Goal: Communication & Community: Participate in discussion

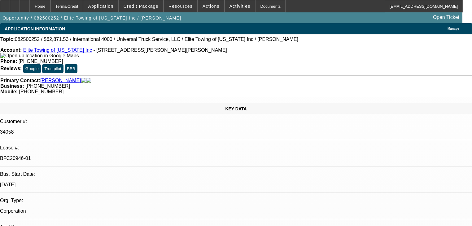
select select "0.1"
select select "0"
select select "6"
select select "0.1"
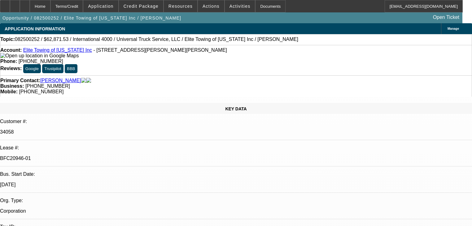
select select "0"
select select "6"
select select "0.1"
select select "0"
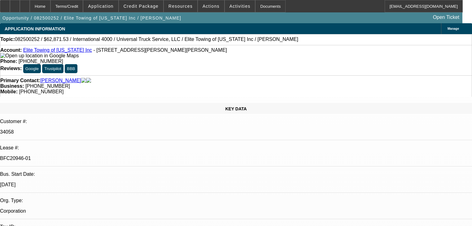
select select "0"
select select "6"
select select "0"
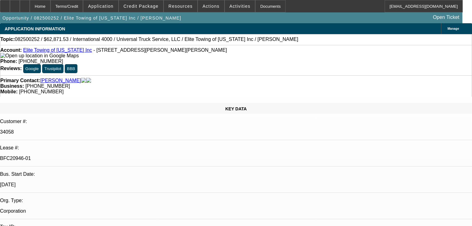
select select "6"
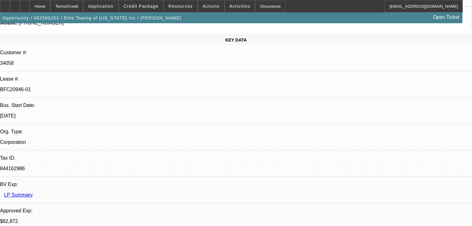
scroll to position [74, 0]
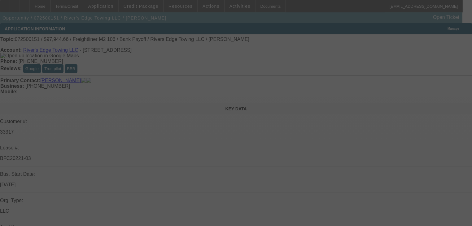
select select "0"
select select "2"
select select "0"
select select "6"
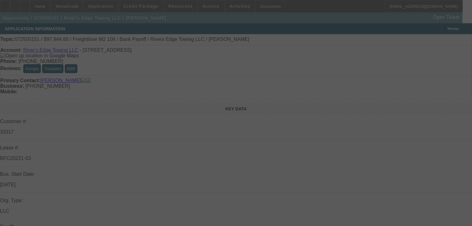
select select "0"
select select "2"
select select "0"
select select "6"
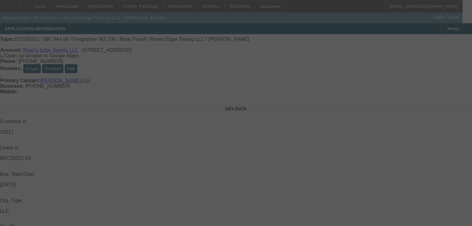
select select "0"
select select "2"
select select "0"
select select "6"
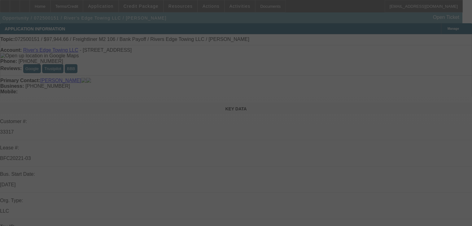
select select "0"
select select "6"
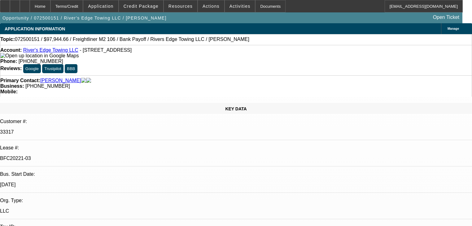
click at [10, 8] on div at bounding box center [5, 6] width 10 height 12
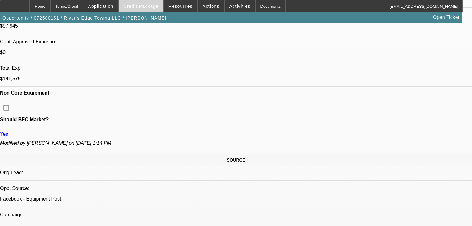
scroll to position [273, 0]
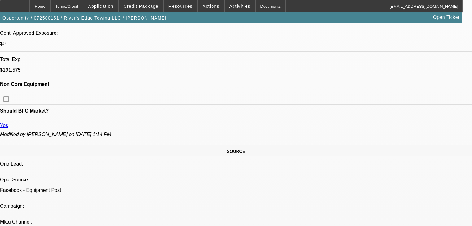
click at [373, 22] on div "Opportunity / 072500151 / River's Edge Towing LLC / McClelland, Lucas Open Tick…" at bounding box center [231, 17] width 463 height 11
radio input "true"
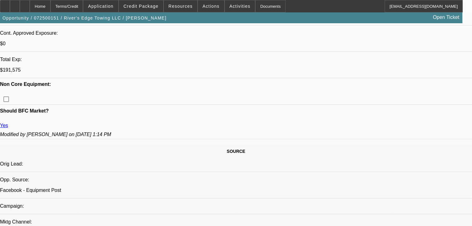
paste textarea "August 27th at 9:15am"
type textarea "Inspection 25th gps August 27th at 9:15am"
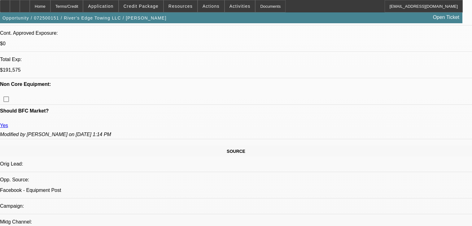
radio input "true"
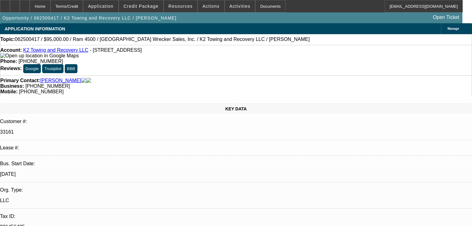
select select "0"
select select "2"
select select "0"
select select "6"
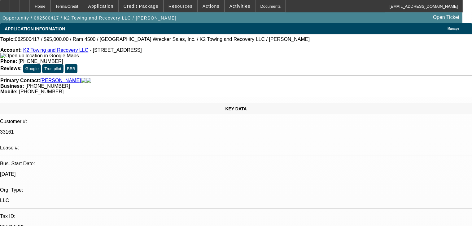
select select "0"
select select "2"
select select "0"
select select "6"
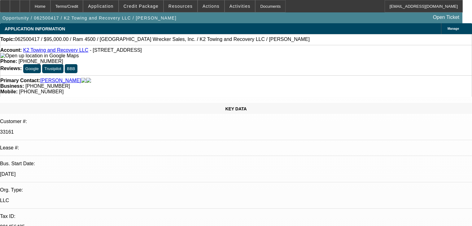
select select "0"
select select "2"
select select "0"
select select "6"
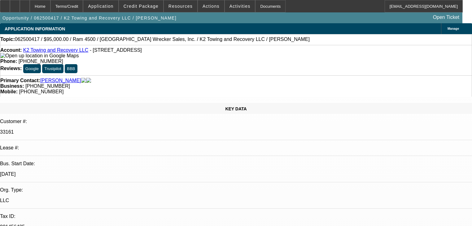
select select "0.1"
select select "2"
select select "0"
select select "6"
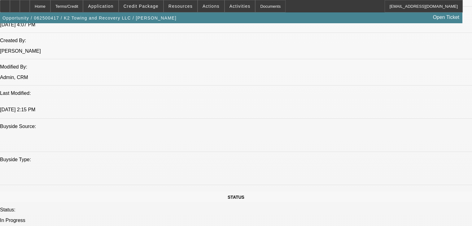
scroll to position [545, 0]
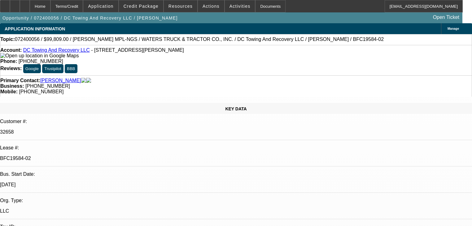
select select "0"
select select "2"
select select "0.1"
select select "4"
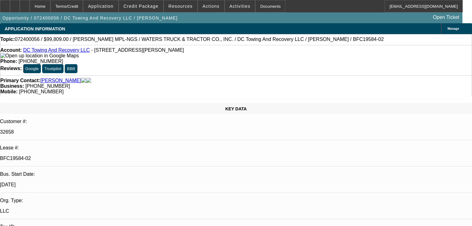
select select "0"
select select "2"
select select "0.1"
select select "4"
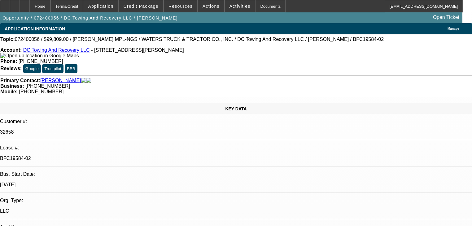
select select "0"
select select "2"
select select "0.1"
select select "4"
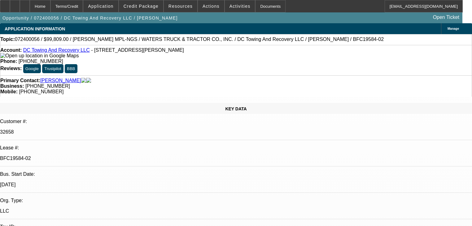
select select "0"
select select "6"
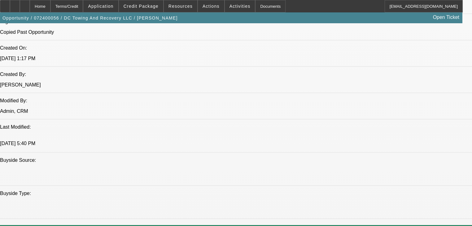
scroll to position [496, 0]
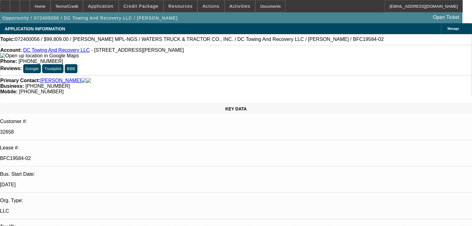
select select "0"
select select "2"
select select "0.1"
select select "4"
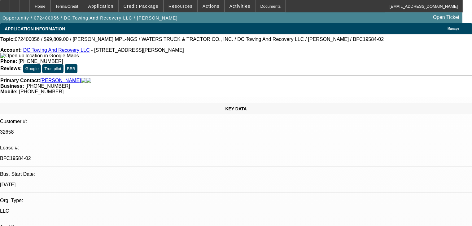
select select "0"
select select "2"
select select "0.1"
select select "4"
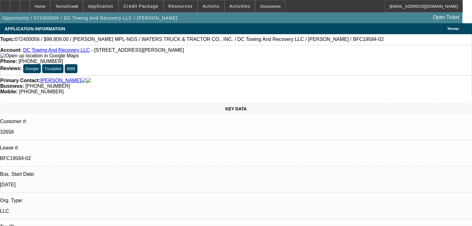
select select "0"
select select "2"
select select "0.1"
select select "4"
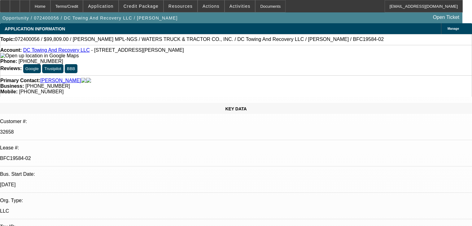
select select "0"
select select "6"
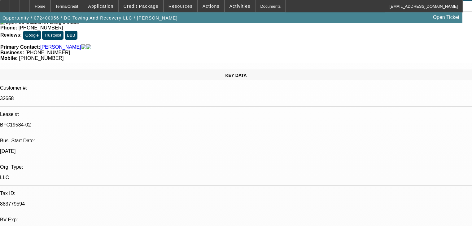
scroll to position [25, 0]
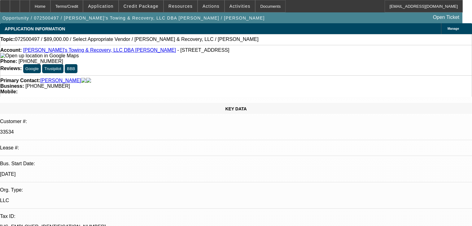
select select "0"
select select "2"
select select "0.1"
select select "4"
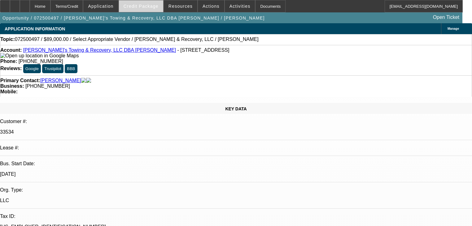
click at [144, 6] on span "Credit Package" at bounding box center [141, 6] width 35 height 5
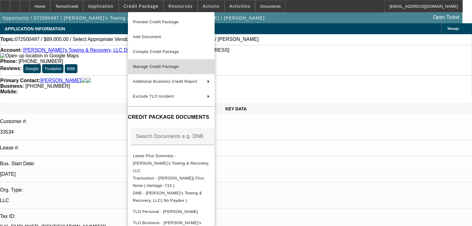
click at [182, 63] on span "Manage Credit Package" at bounding box center [171, 66] width 77 height 7
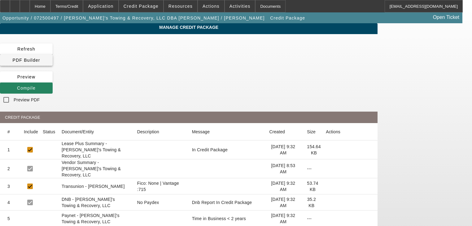
click at [53, 53] on span at bounding box center [26, 60] width 53 height 15
click at [440, 68] on app-manage-credit-package "Manage Credit Package Refresh PDF Builder [GEOGRAPHIC_DATA] Compile Preview PDF…" at bounding box center [236, 160] width 472 height 275
click at [53, 81] on span at bounding box center [26, 88] width 53 height 15
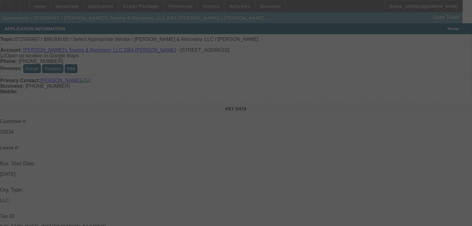
select select "0"
select select "2"
select select "0.1"
select select "4"
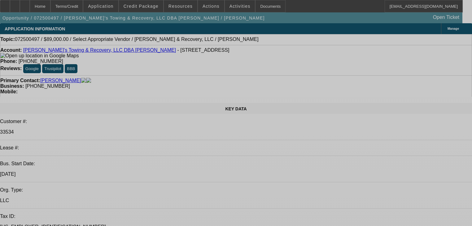
select select "0"
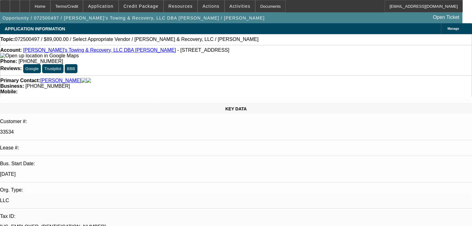
select select "2"
select select "0.1"
select select "4"
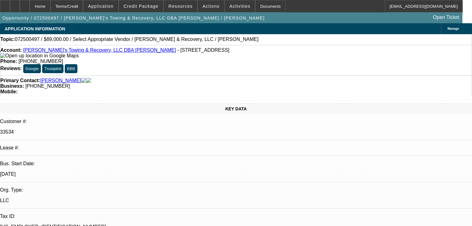
click at [67, 129] on p "33534" at bounding box center [236, 132] width 472 height 6
copy p "33534"
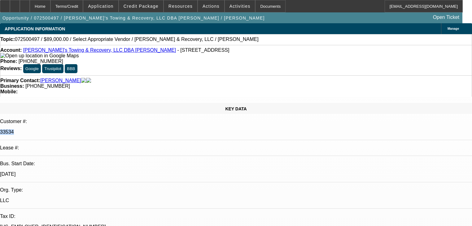
click at [69, 129] on p "33534" at bounding box center [236, 132] width 472 height 6
click at [70, 129] on p "33534" at bounding box center [236, 132] width 472 height 6
copy div "33534"
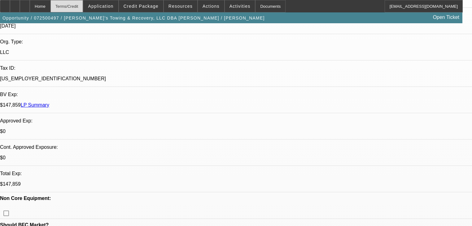
scroll to position [149, 0]
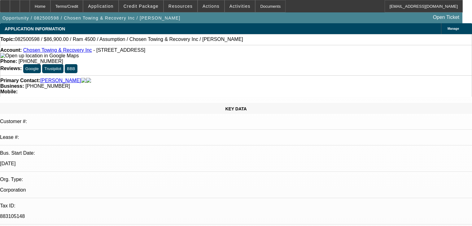
select select "0"
select select "3"
select select "2"
select select "0"
select select "4"
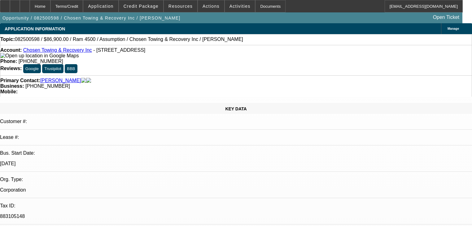
select select "0"
select select "2"
select select "0.1"
select select "4"
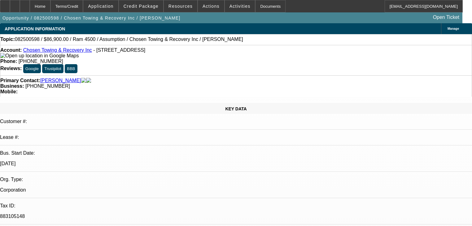
select select "0"
select select "3"
select select "2"
select select "0"
select select "4"
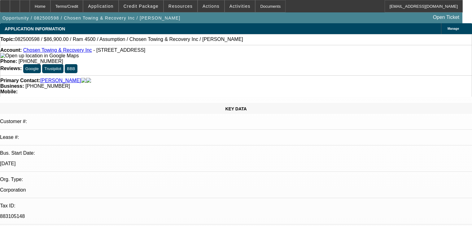
select select "0"
select select "3"
select select "2"
select select "0"
select select "4"
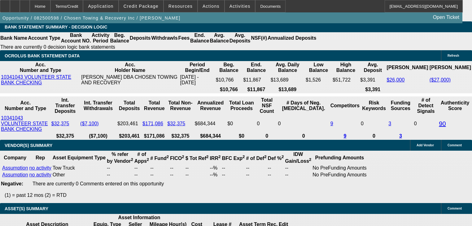
scroll to position [1215, 0]
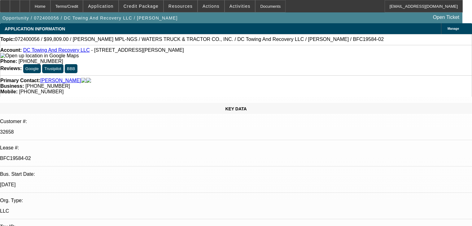
select select "0"
select select "2"
select select "0.1"
select select "4"
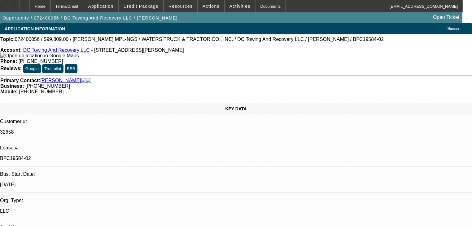
select select "0"
select select "2"
select select "0.1"
select select "4"
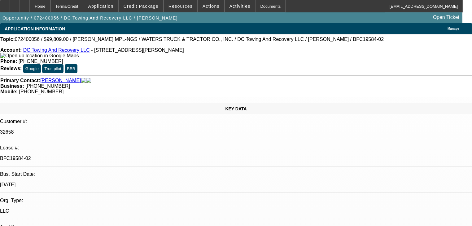
select select "0"
select select "2"
select select "0.1"
select select "4"
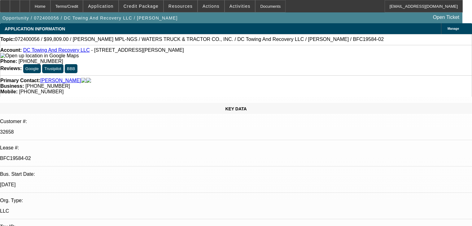
select select "0"
select select "6"
